Goal: Transaction & Acquisition: Purchase product/service

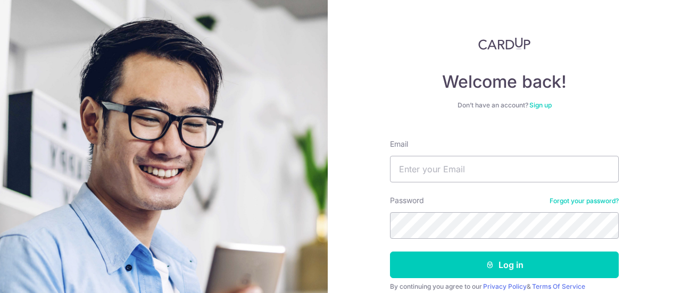
type input "[EMAIL_ADDRESS][DOMAIN_NAME]"
click at [390, 252] on button "Log in" at bounding box center [504, 265] width 229 height 27
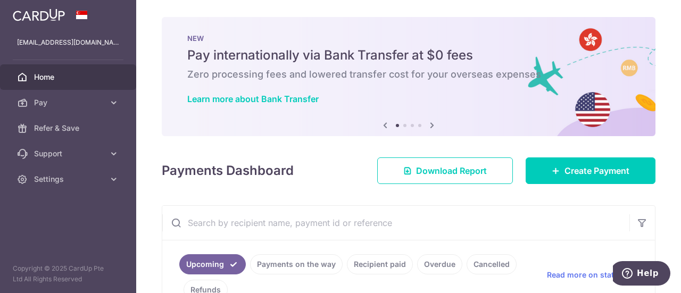
click at [318, 178] on div "Payments Dashboard Download Report Create Payment" at bounding box center [409, 168] width 494 height 31
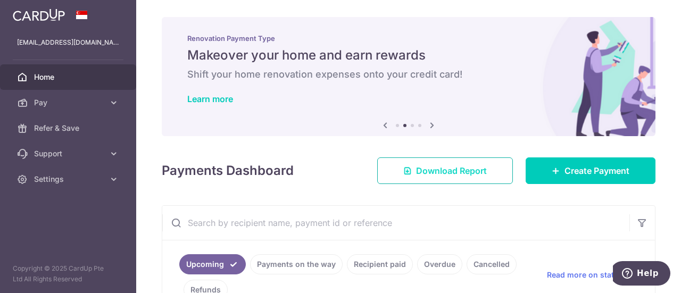
click at [435, 177] on link "Download Report" at bounding box center [445, 170] width 136 height 27
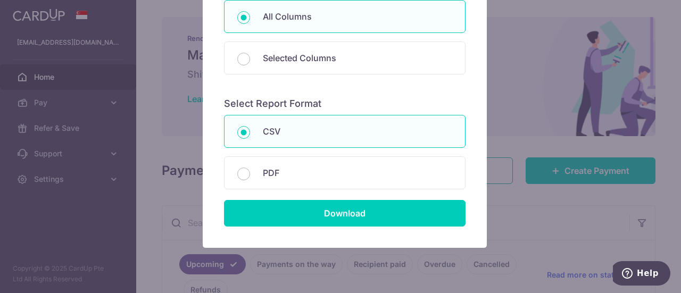
scroll to position [160, 0]
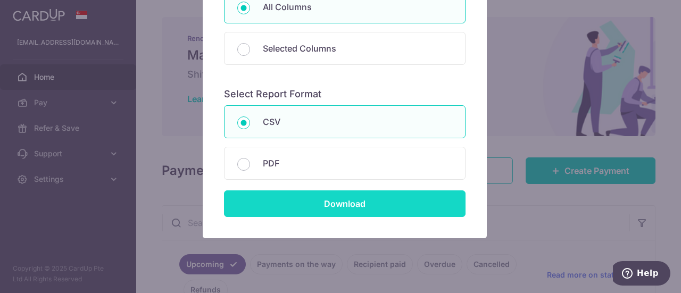
click at [374, 209] on input "Download" at bounding box center [344, 203] width 241 height 27
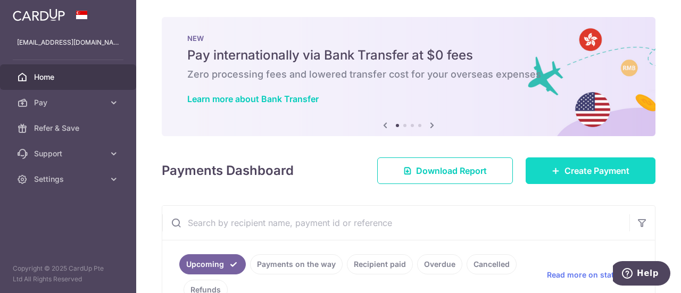
click at [551, 169] on icon at bounding box center [555, 170] width 9 height 9
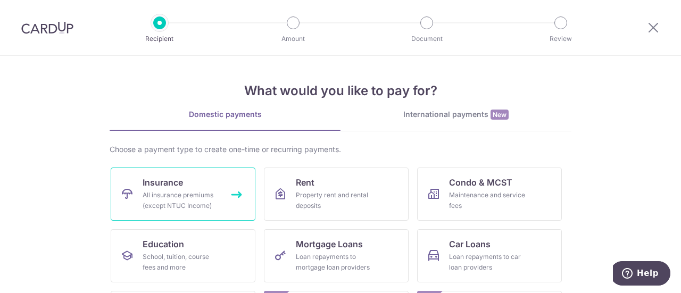
click at [186, 198] on div "All insurance premiums (except NTUC Income)" at bounding box center [181, 200] width 77 height 21
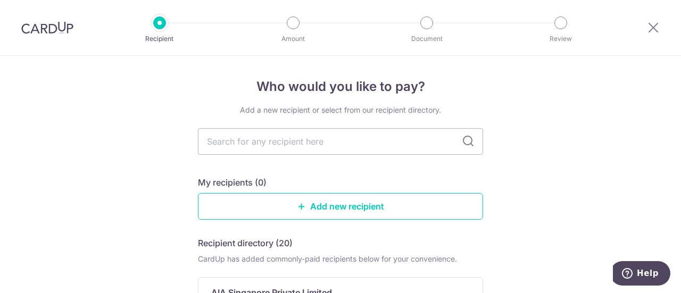
click at [468, 141] on icon at bounding box center [468, 141] width 13 height 13
click at [379, 141] on input "text" at bounding box center [340, 141] width 285 height 27
type input "g"
click at [352, 139] on input "text" at bounding box center [340, 141] width 285 height 27
click at [467, 145] on icon at bounding box center [468, 141] width 13 height 13
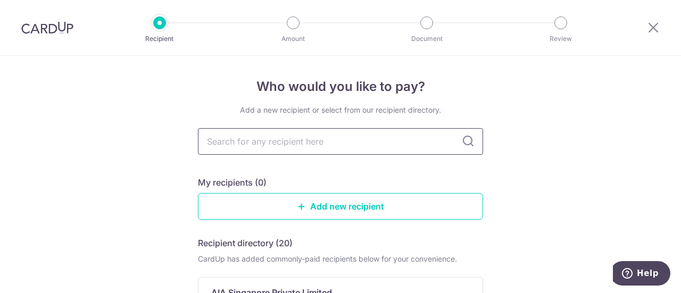
click at [322, 144] on input "text" at bounding box center [340, 141] width 285 height 27
click at [469, 145] on icon at bounding box center [468, 141] width 13 height 13
click at [442, 143] on input "text" at bounding box center [340, 141] width 285 height 27
type input "Great"
type input "G"
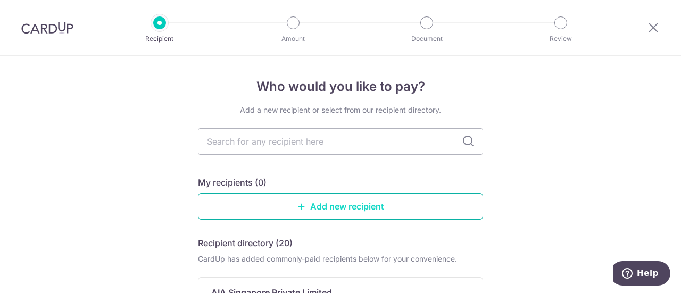
click at [344, 206] on link "Add new recipient" at bounding box center [340, 206] width 285 height 27
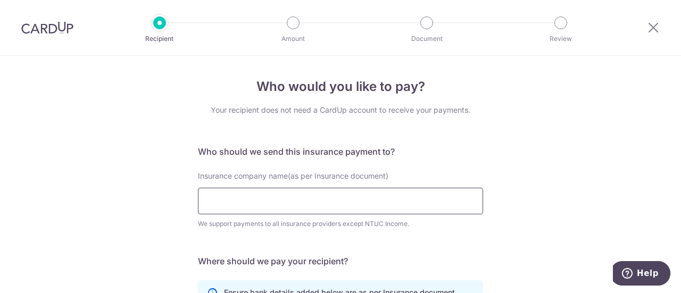
scroll to position [53, 0]
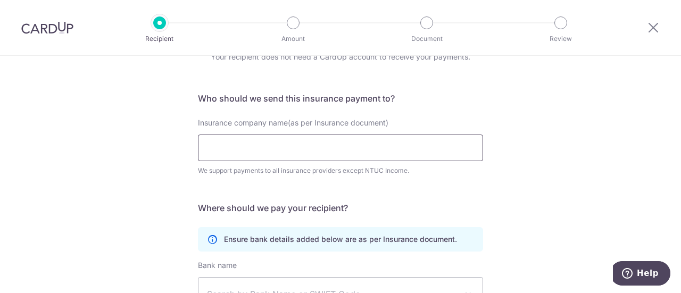
click at [345, 153] on input "Insurance company name(as per Insurance document)" at bounding box center [340, 148] width 285 height 27
type input "Great"
click button "Submit Request" at bounding box center [0, 0] width 0 height 0
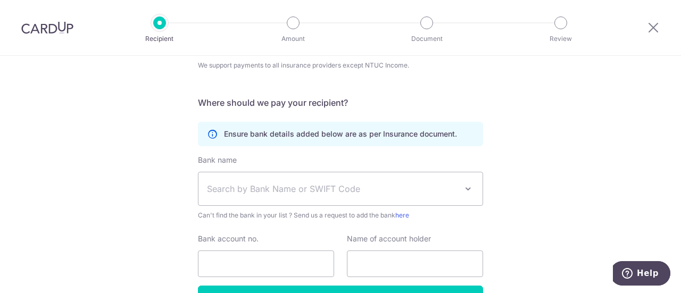
scroll to position [160, 0]
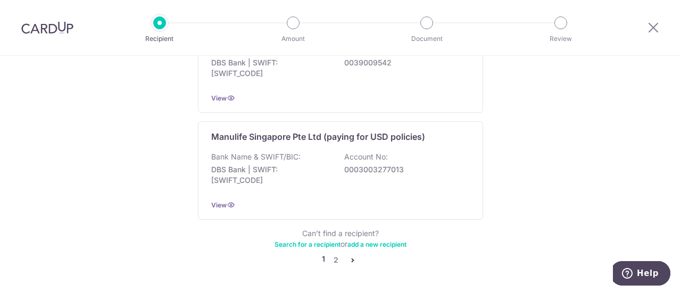
scroll to position [1153, 0]
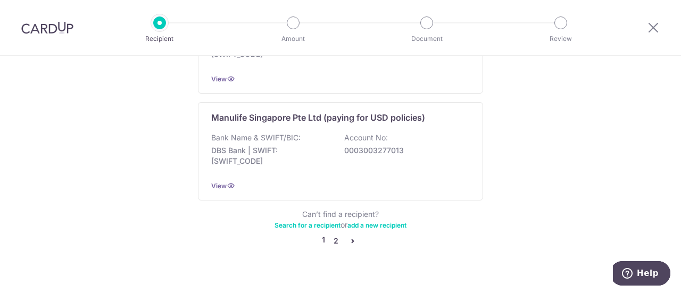
click at [332, 235] on link "2" at bounding box center [335, 241] width 13 height 13
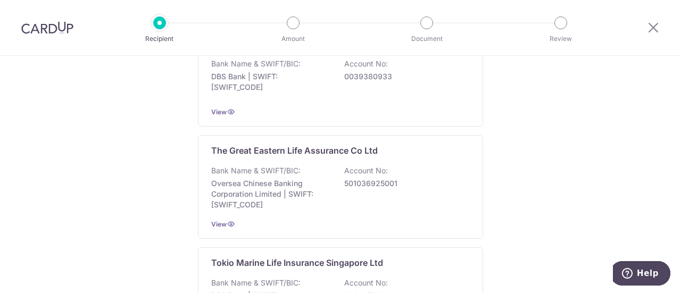
scroll to position [1010, 0]
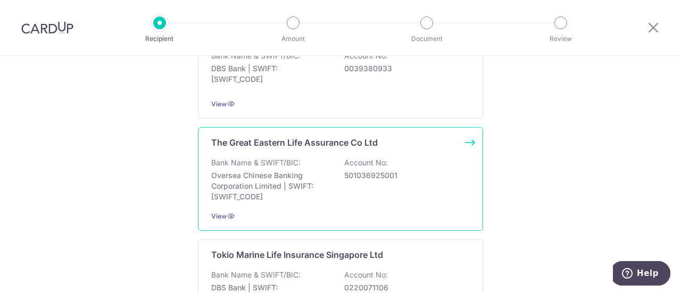
click at [308, 141] on p "The Great Eastern Life Assurance Co Ltd" at bounding box center [294, 142] width 166 height 13
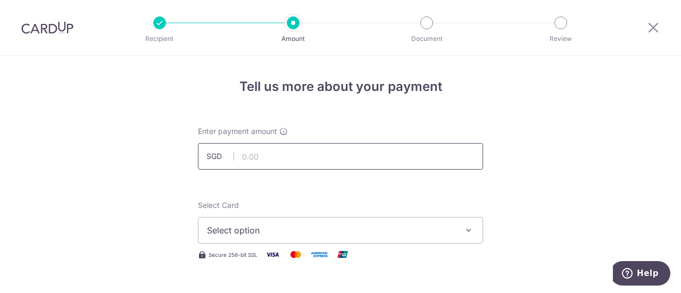
drag, startPoint x: 0, startPoint y: 0, endPoint x: 304, endPoint y: 150, distance: 339.1
click at [304, 150] on input "text" at bounding box center [340, 156] width 285 height 27
click at [305, 153] on input "text" at bounding box center [340, 156] width 285 height 27
type input "279.83"
click at [310, 234] on span "Select option" at bounding box center [331, 230] width 248 height 13
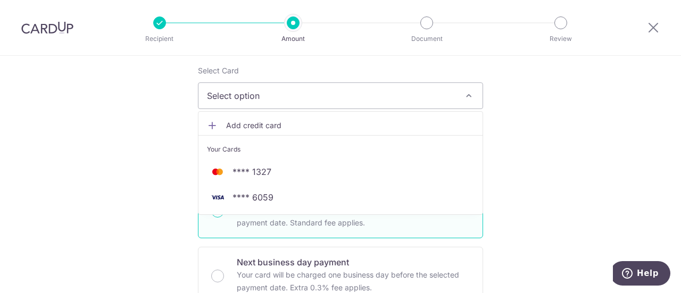
scroll to position [160, 0]
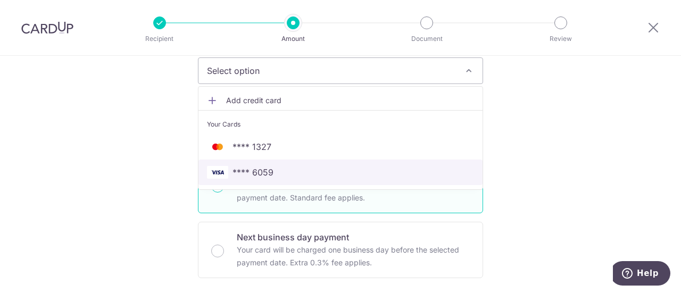
click at [284, 169] on span "**** 6059" at bounding box center [340, 172] width 267 height 13
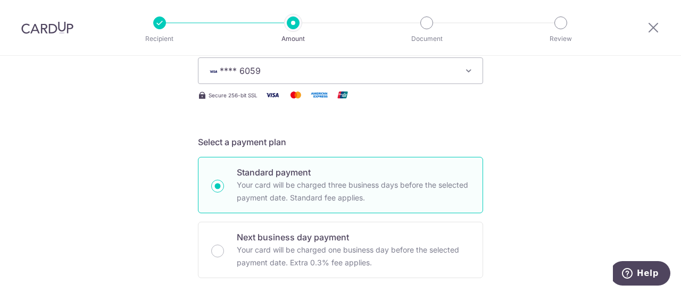
scroll to position [213, 0]
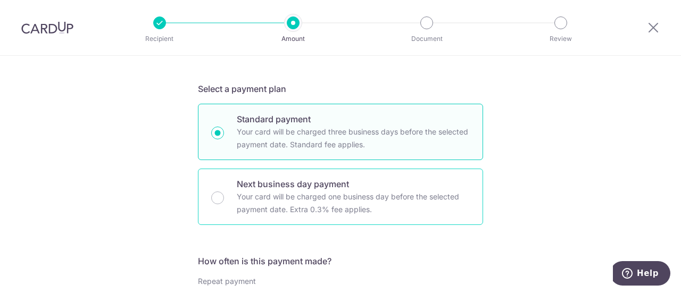
click at [221, 202] on div "Next business day payment Your card will be charged one business day before the…" at bounding box center [340, 197] width 285 height 56
radio input "false"
radio input "true"
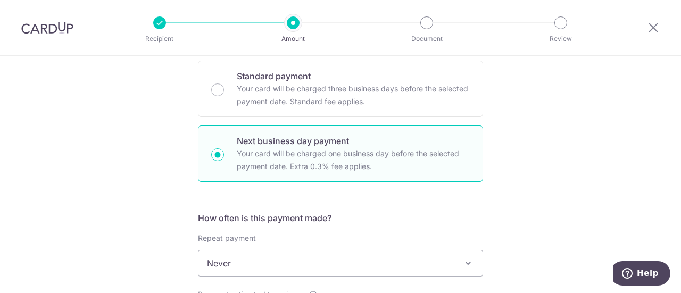
scroll to position [319, 0]
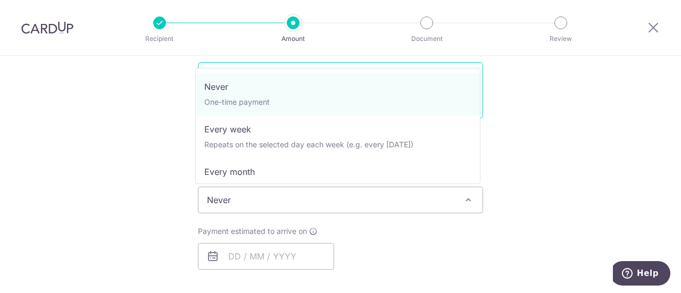
click at [260, 200] on span "Never" at bounding box center [340, 200] width 284 height 26
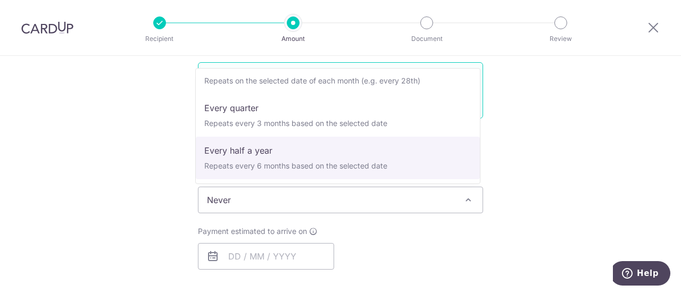
scroll to position [149, 0]
select select "6"
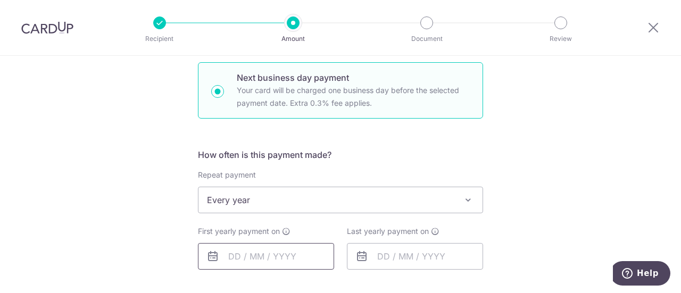
click at [235, 258] on input "text" at bounding box center [266, 256] width 136 height 27
click at [613, 205] on div "Tell us more about your payment Enter payment amount SGD 279.83 279.83 Select C…" at bounding box center [340, 210] width 681 height 947
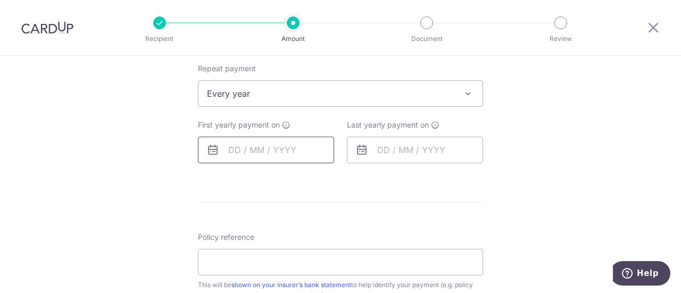
click at [276, 152] on input "text" at bounding box center [266, 150] width 136 height 27
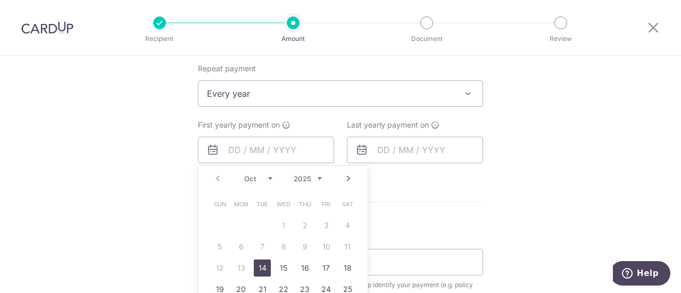
click at [258, 266] on link "14" at bounding box center [262, 268] width 17 height 17
type input "14/10/2025"
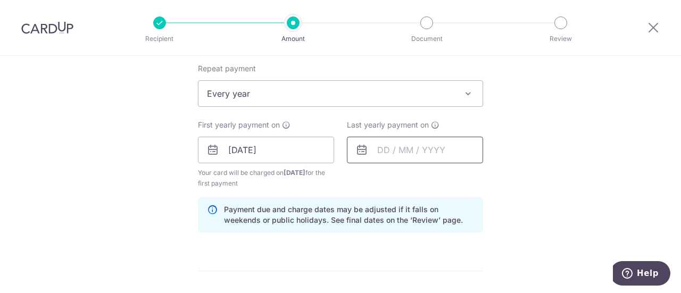
click at [386, 149] on input "text" at bounding box center [415, 150] width 136 height 27
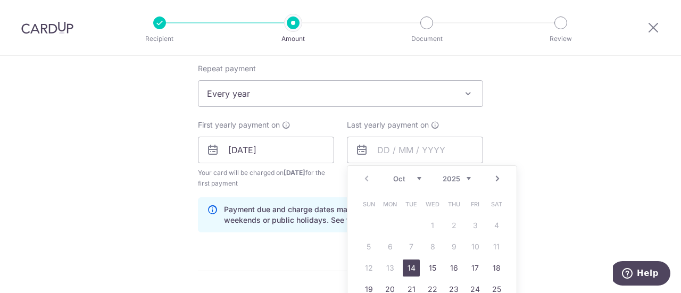
click at [467, 176] on select "2025 2026 2027 2028 2029 2030 2031 2032 2033 2034 2035" at bounding box center [456, 178] width 28 height 9
click at [451, 230] on link "1" at bounding box center [453, 225] width 17 height 17
type input "01/10/2026"
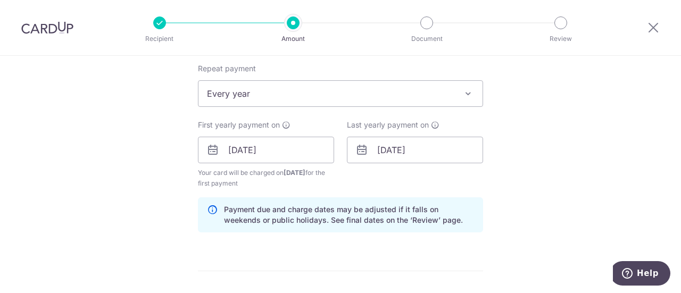
click at [521, 174] on div "Tell us more about your payment Enter payment amount SGD 279.83 279.83 Select C…" at bounding box center [340, 164] width 681 height 1068
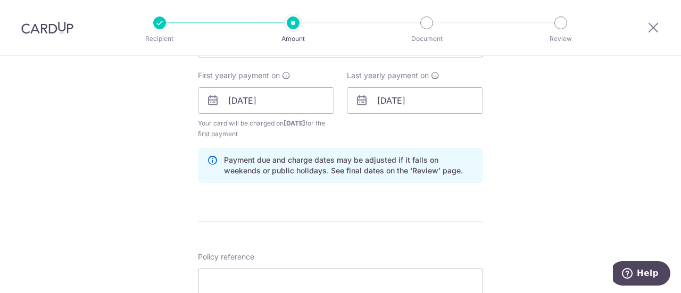
scroll to position [532, 0]
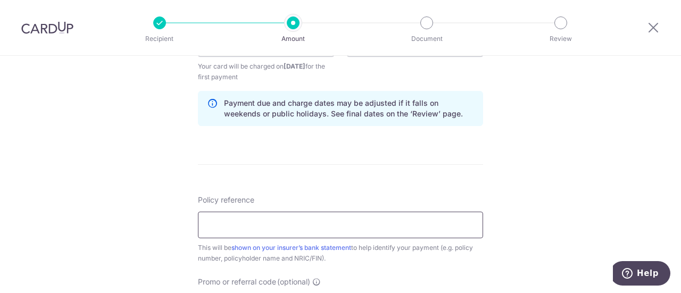
click at [261, 227] on input "Policy reference" at bounding box center [340, 225] width 285 height 27
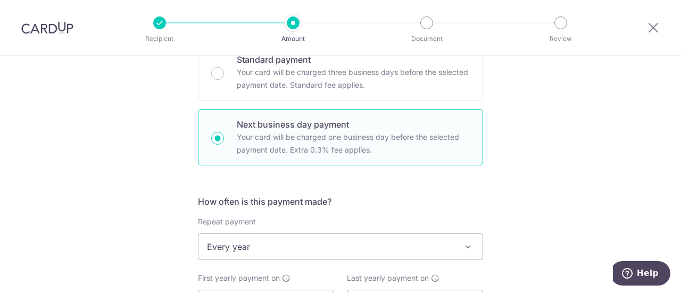
scroll to position [213, 0]
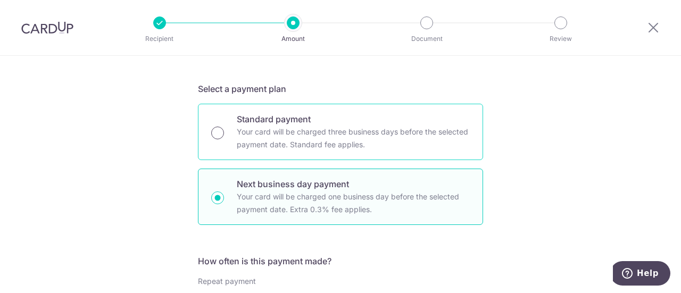
click at [220, 131] on input "Standard payment Your card will be charged three business days before the selec…" at bounding box center [217, 133] width 13 height 13
radio input "true"
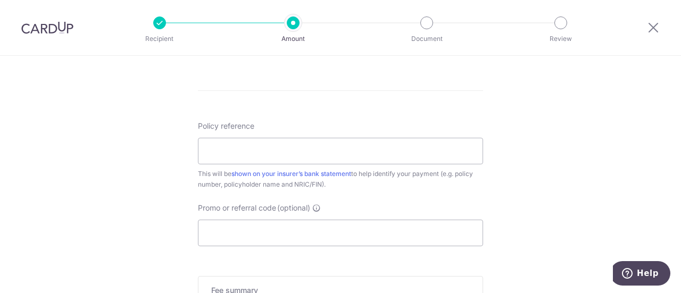
scroll to position [585, 0]
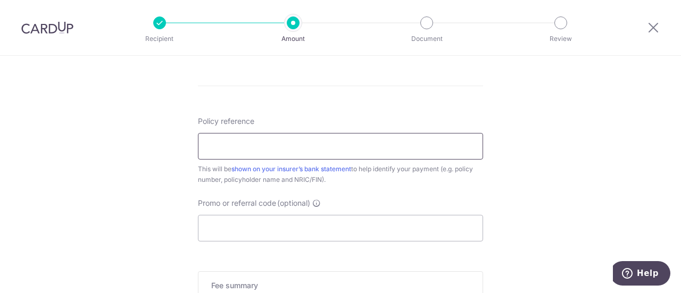
click at [222, 146] on input "Policy reference" at bounding box center [340, 146] width 285 height 27
paste input "0081509676"
type input "0081509676"
click at [270, 225] on input "Promo or referral code (optional)" at bounding box center [340, 228] width 285 height 27
paste input "REC185"
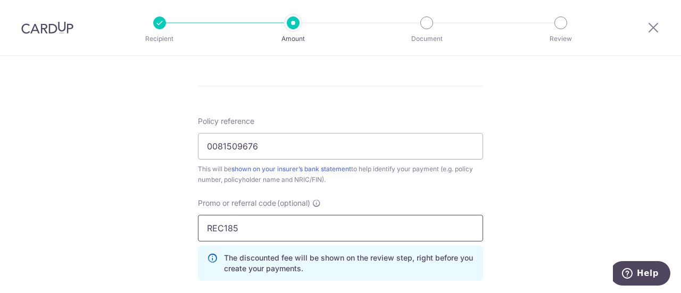
type input "REC185"
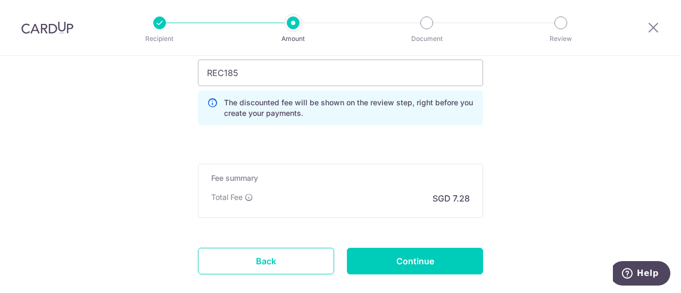
scroll to position [745, 0]
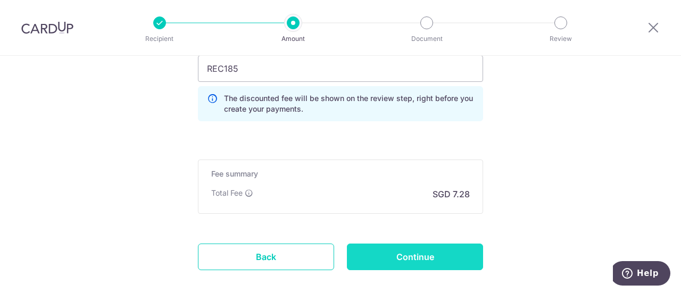
click at [431, 259] on input "Continue" at bounding box center [415, 257] width 136 height 27
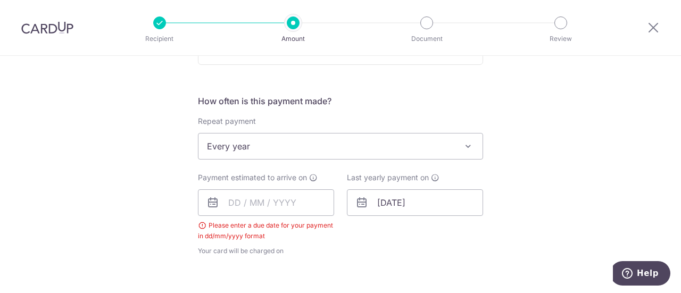
scroll to position [370, 0]
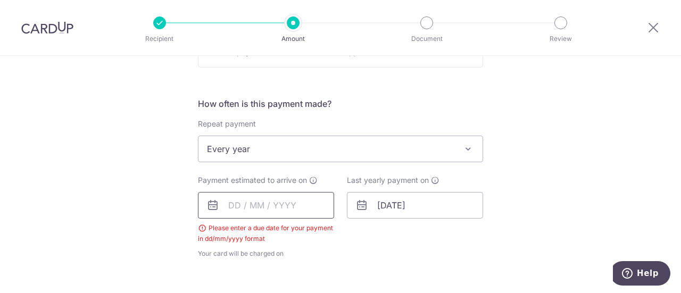
click at [235, 207] on input "text" at bounding box center [266, 205] width 136 height 27
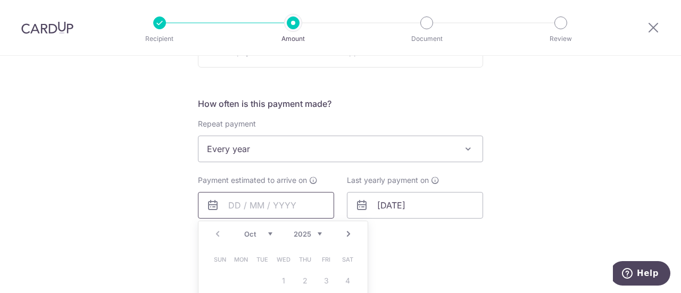
scroll to position [423, 0]
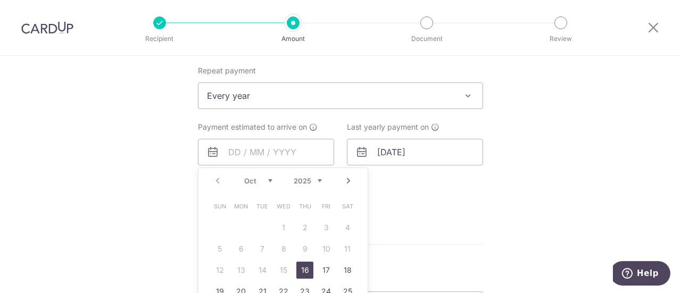
click at [304, 267] on link "16" at bounding box center [304, 270] width 17 height 17
type input "[DATE]"
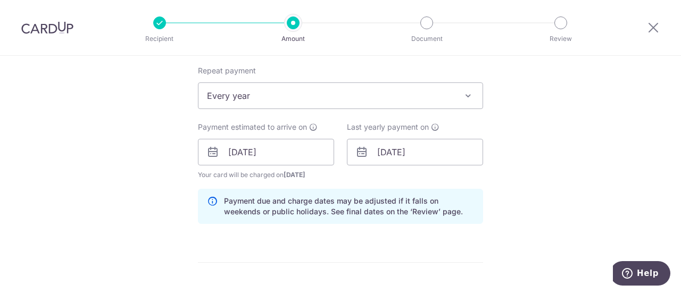
click at [502, 215] on div "Tell us more about your payment Enter payment amount SGD 279.83 279.83 Select C…" at bounding box center [340, 159] width 681 height 1053
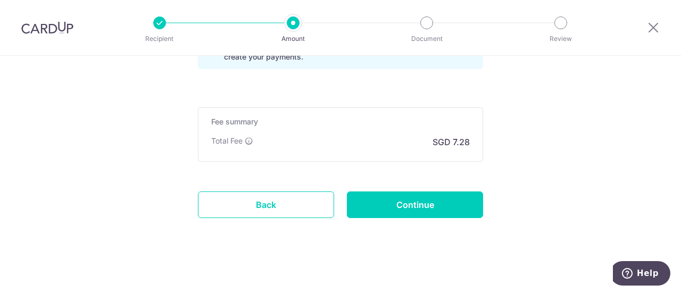
scroll to position [813, 0]
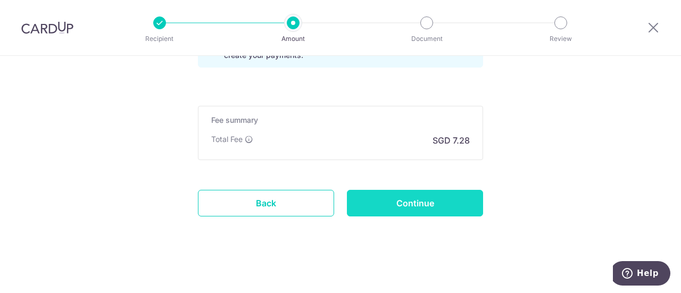
click at [396, 197] on input "Continue" at bounding box center [415, 203] width 136 height 27
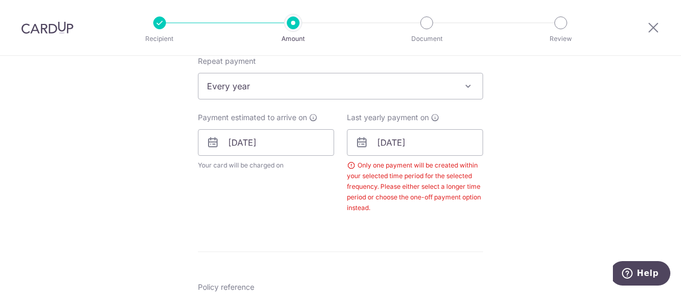
scroll to position [430, 0]
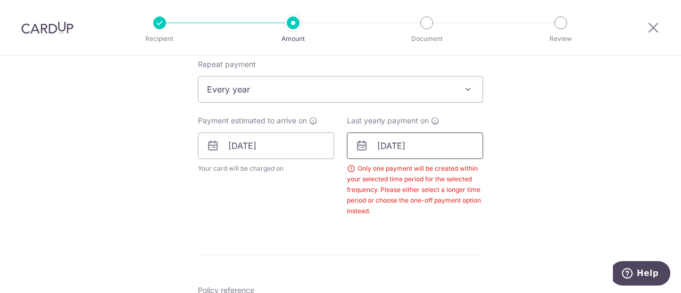
click at [385, 145] on input "01/10/2026" at bounding box center [415, 145] width 136 height 27
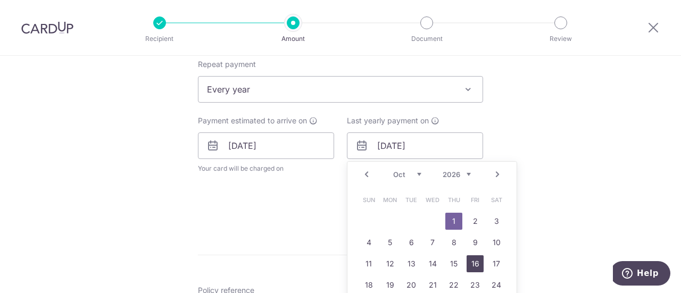
click at [471, 264] on link "16" at bounding box center [474, 263] width 17 height 17
type input "16/10/2026"
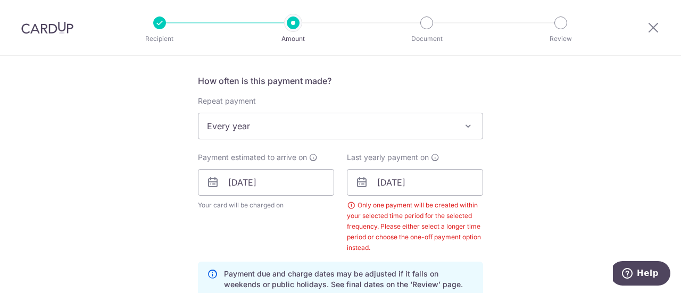
scroll to position [377, 0]
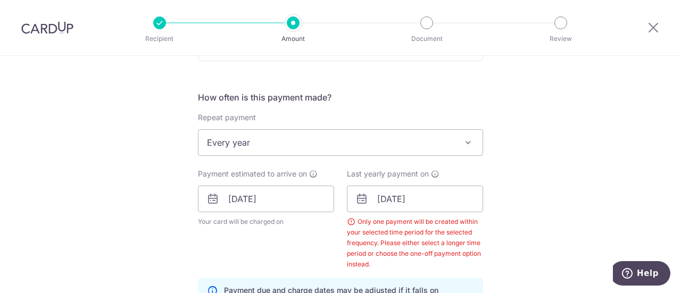
click at [470, 145] on span at bounding box center [468, 142] width 13 height 13
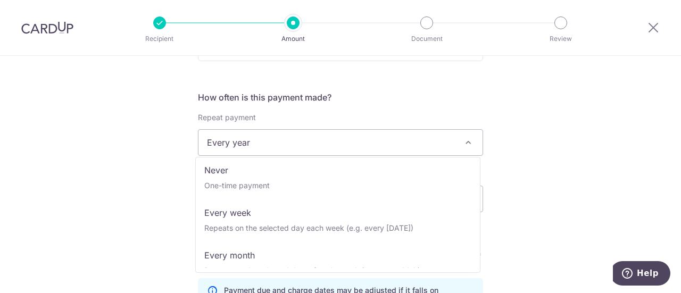
scroll to position [0, 0]
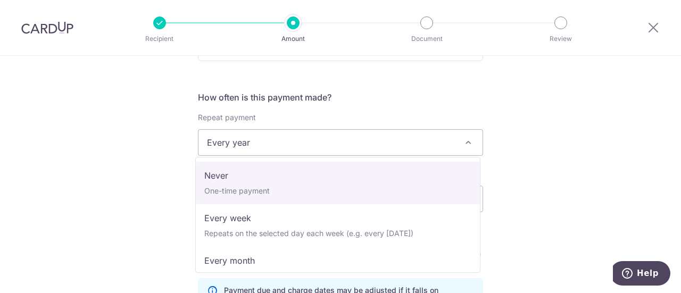
select select "1"
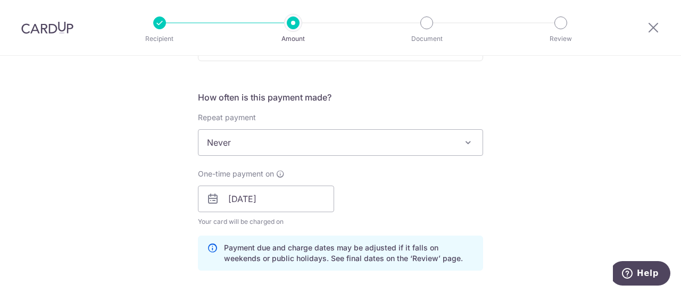
click at [440, 182] on div "One-time payment on 16/10/2025 Your card will be charged on for the first payme…" at bounding box center [340, 198] width 298 height 58
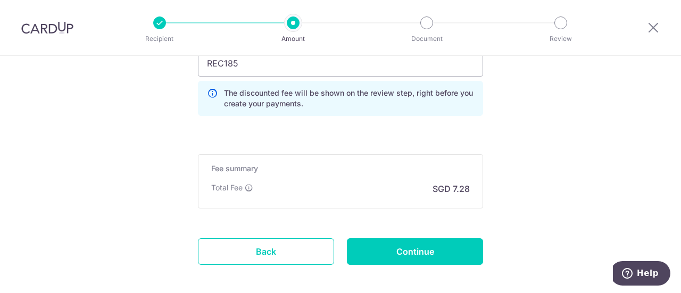
scroll to position [813, 0]
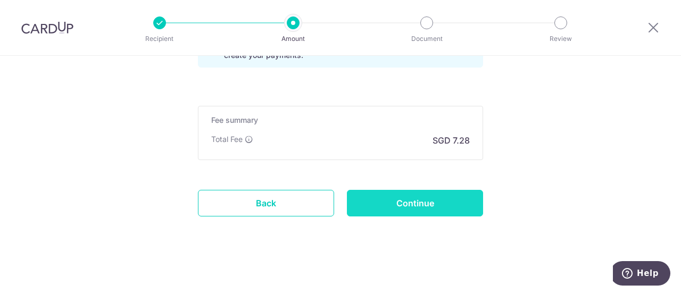
click at [375, 198] on input "Continue" at bounding box center [415, 203] width 136 height 27
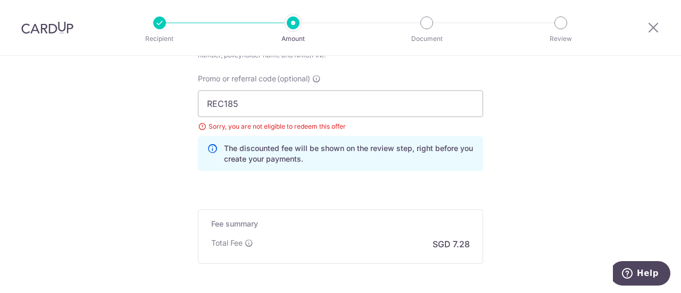
scroll to position [682, 0]
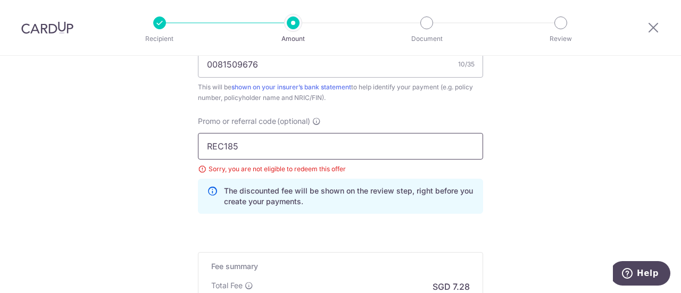
drag, startPoint x: 246, startPoint y: 147, endPoint x: 199, endPoint y: 148, distance: 47.3
click at [199, 148] on input "REC185" at bounding box center [340, 146] width 285 height 27
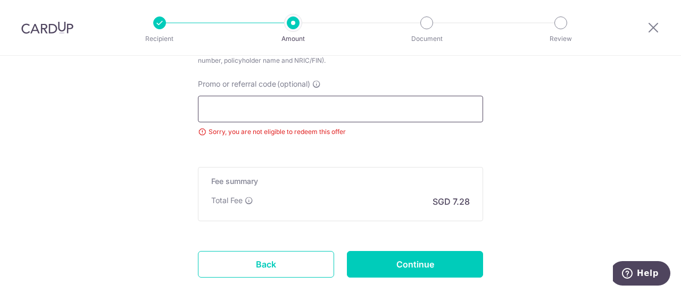
scroll to position [735, 0]
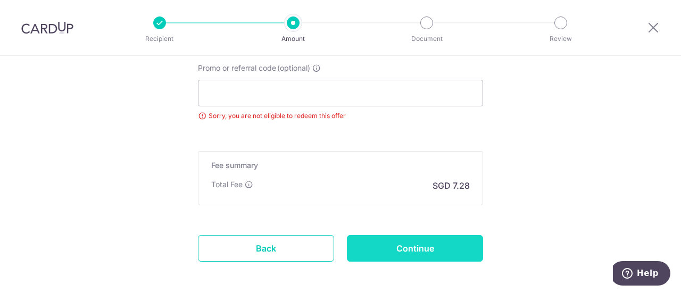
click at [383, 243] on input "Continue" at bounding box center [415, 248] width 136 height 27
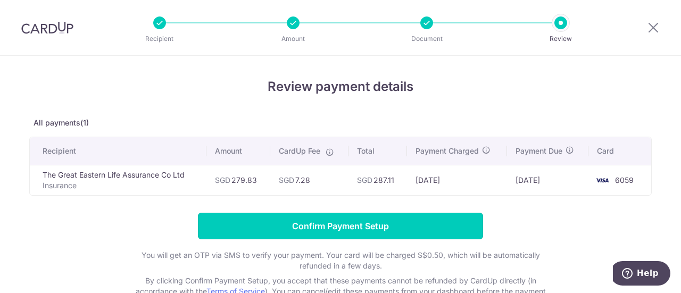
click at [386, 232] on input "Confirm Payment Setup" at bounding box center [340, 226] width 285 height 27
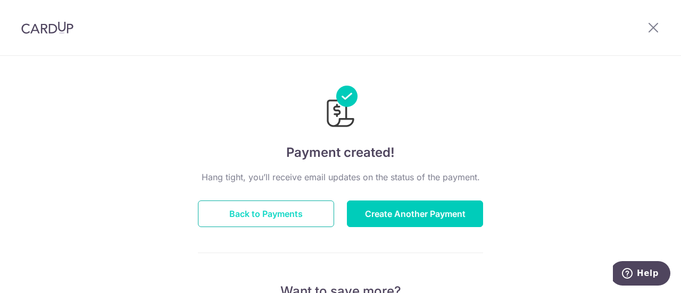
click at [255, 221] on button "Back to Payments" at bounding box center [266, 213] width 136 height 27
